Goal: Navigation & Orientation: Find specific page/section

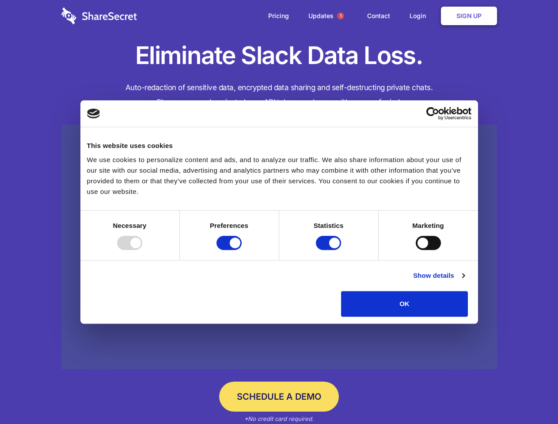
click at [142, 250] on div at bounding box center [129, 243] width 25 height 14
click at [242, 250] on input "Preferences" at bounding box center [229, 243] width 25 height 14
checkbox input "false"
click at [330, 250] on input "Statistics" at bounding box center [328, 243] width 25 height 14
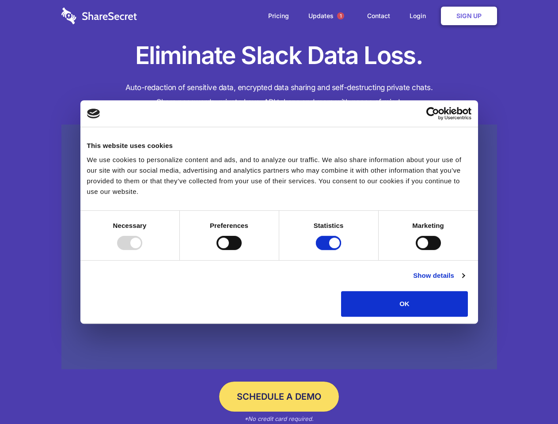
checkbox input "false"
click at [416, 250] on input "Marketing" at bounding box center [428, 243] width 25 height 14
checkbox input "true"
click at [464, 281] on link "Show details" at bounding box center [438, 275] width 51 height 11
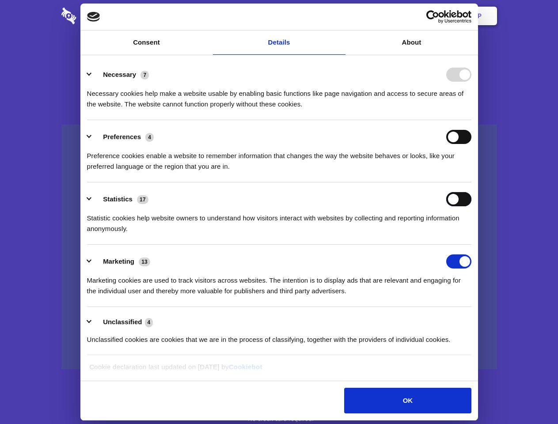
click at [472, 234] on div "Statistics 17 Statistic cookies help website owners to understand how visitors …" at bounding box center [279, 213] width 384 height 42
click at [340, 16] on span "1" at bounding box center [340, 15] width 7 height 7
